Goal: Transaction & Acquisition: Purchase product/service

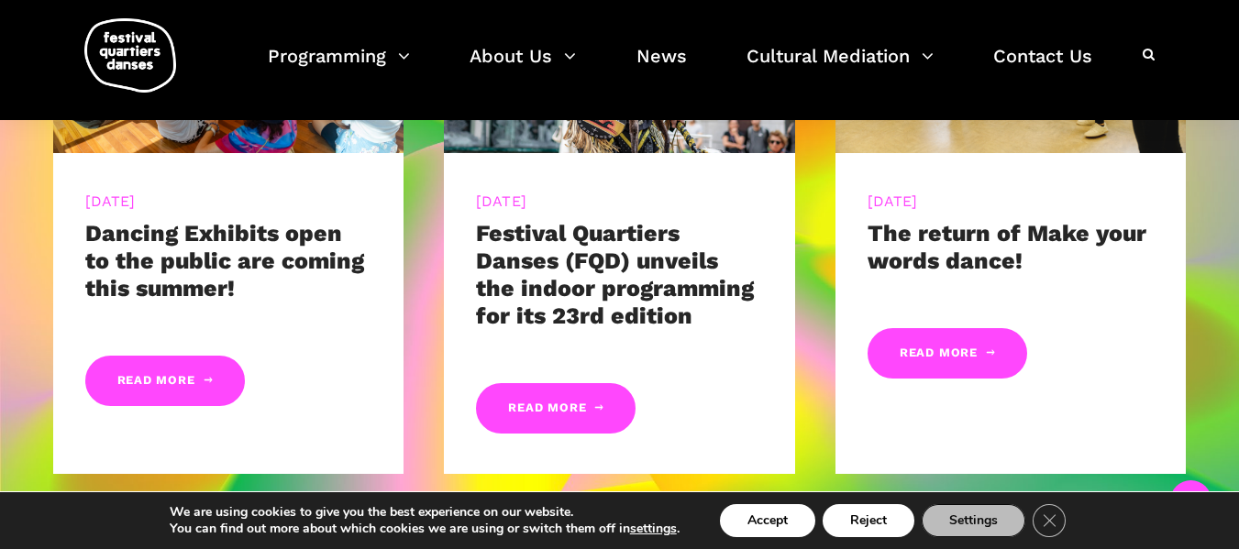
scroll to position [1009, 0]
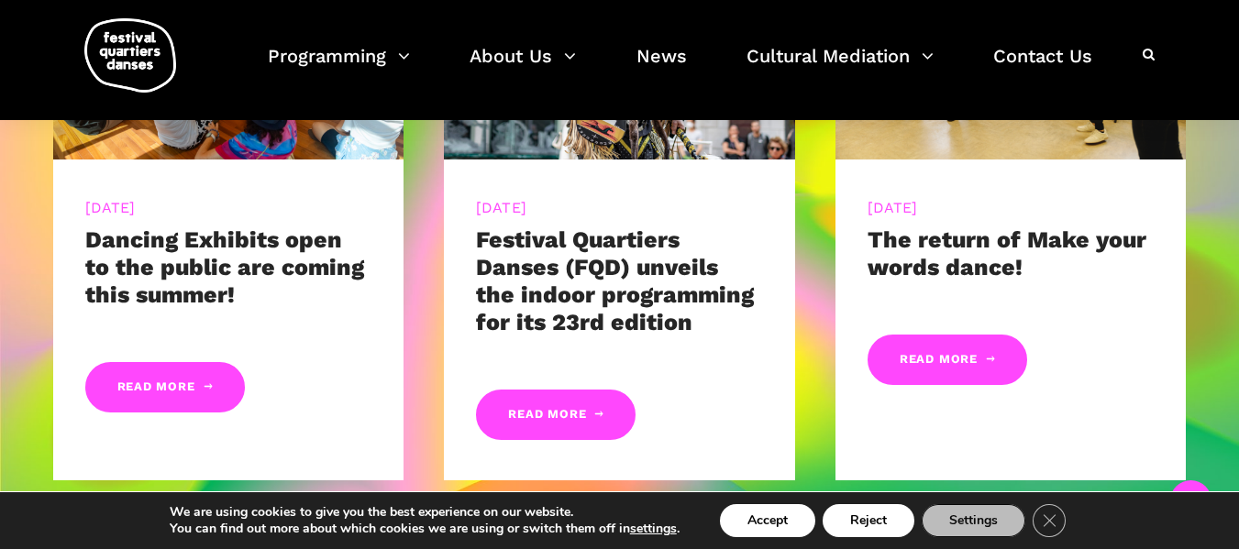
click at [496, 275] on link "Festival Quartiers Danses (FQD) unveils the indoor programming for its 23rd edi…" at bounding box center [615, 281] width 278 height 109
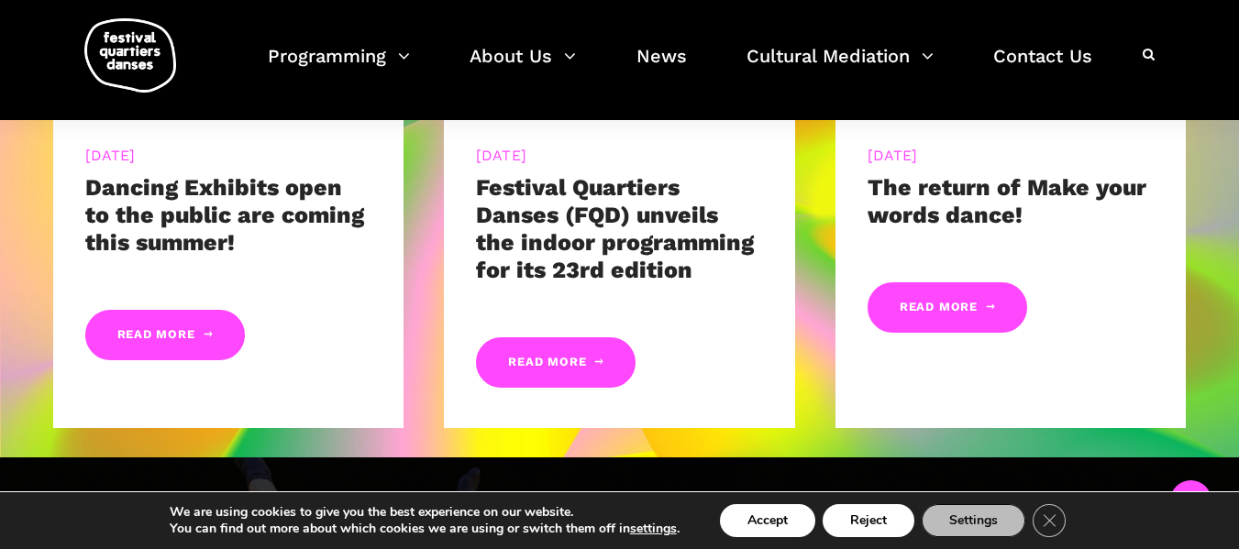
scroll to position [1101, 0]
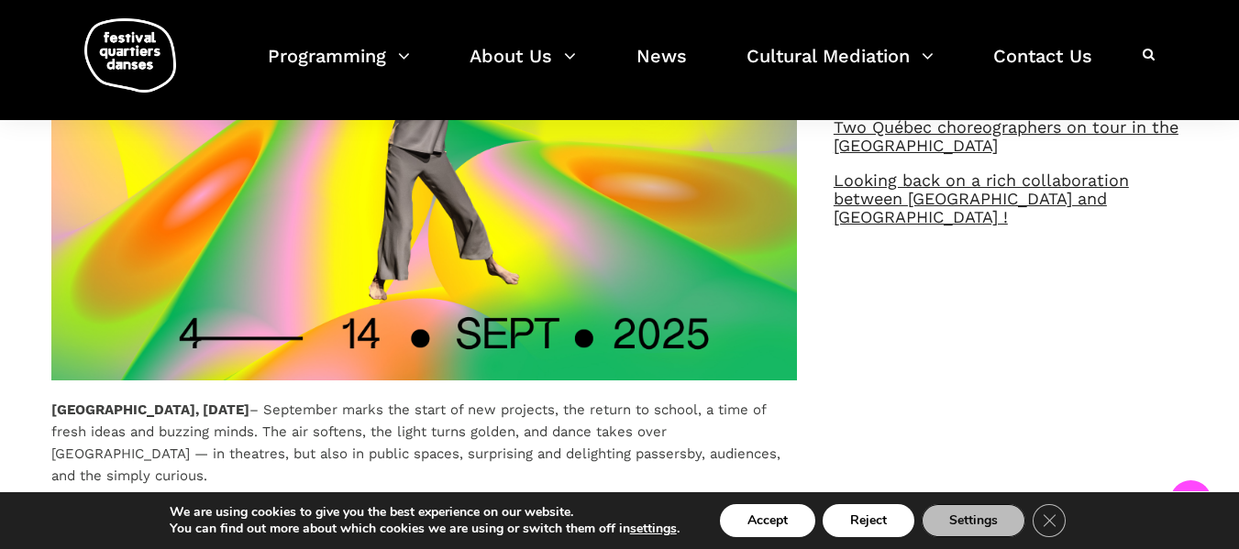
scroll to position [1009, 0]
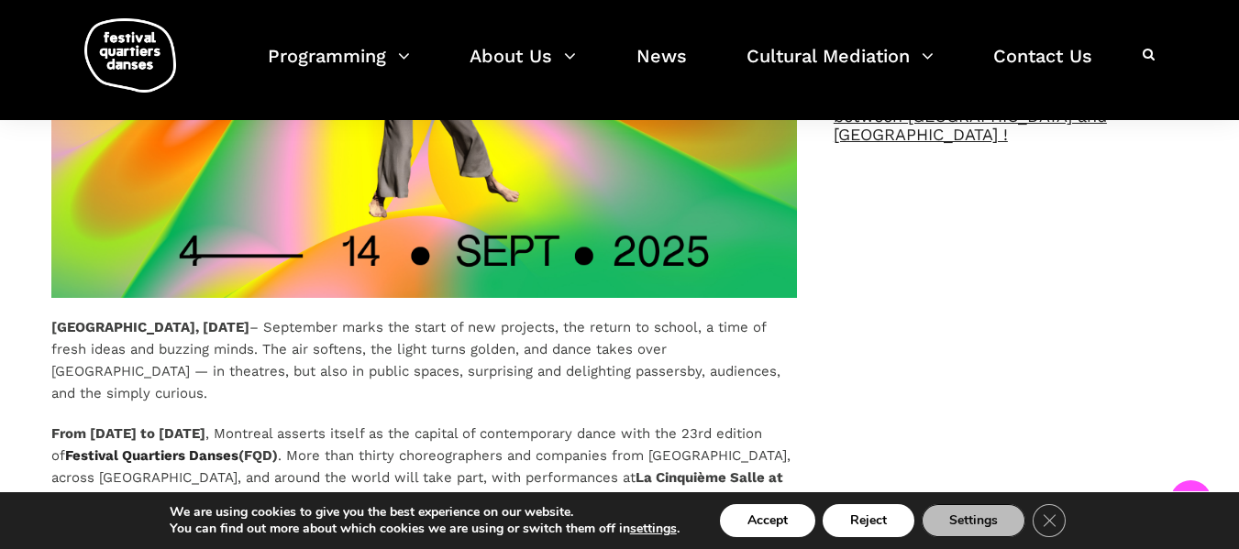
click at [378, 238] on img at bounding box center [424, 88] width 746 height 419
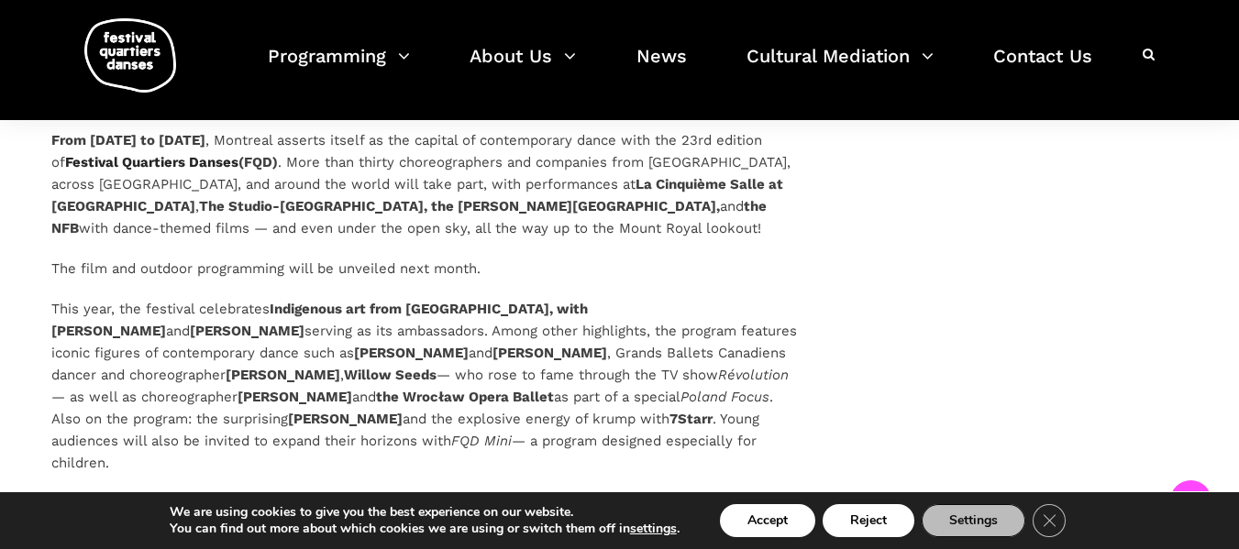
scroll to position [1284, 0]
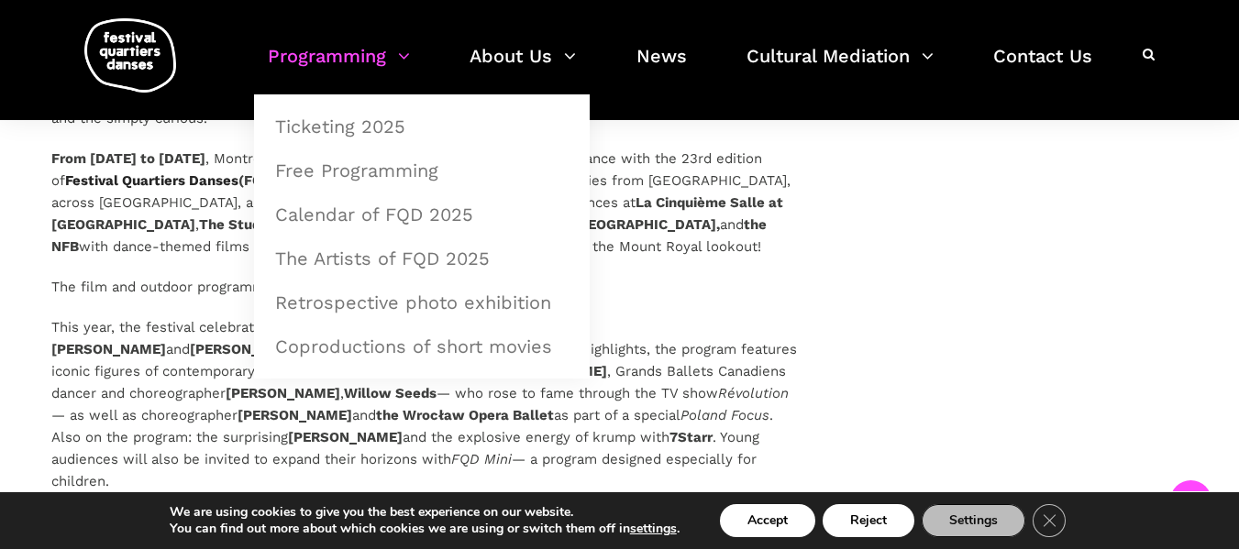
click at [357, 51] on link "Programming" at bounding box center [339, 67] width 142 height 54
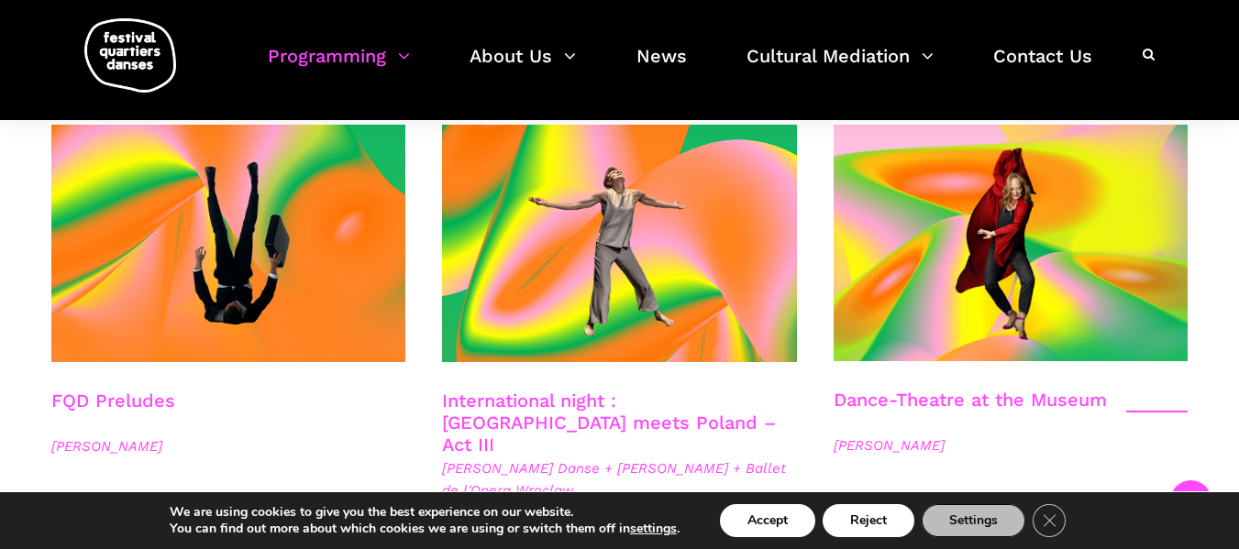
scroll to position [2201, 0]
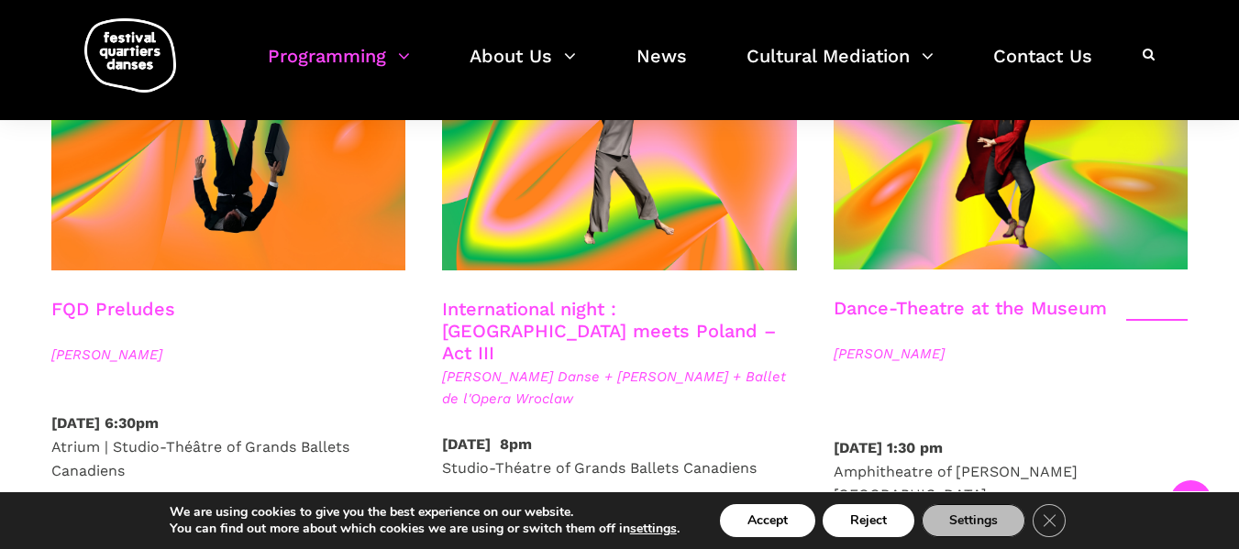
click at [530, 533] on span "Get tickets" at bounding box center [504, 542] width 84 height 19
